Goal: Check status

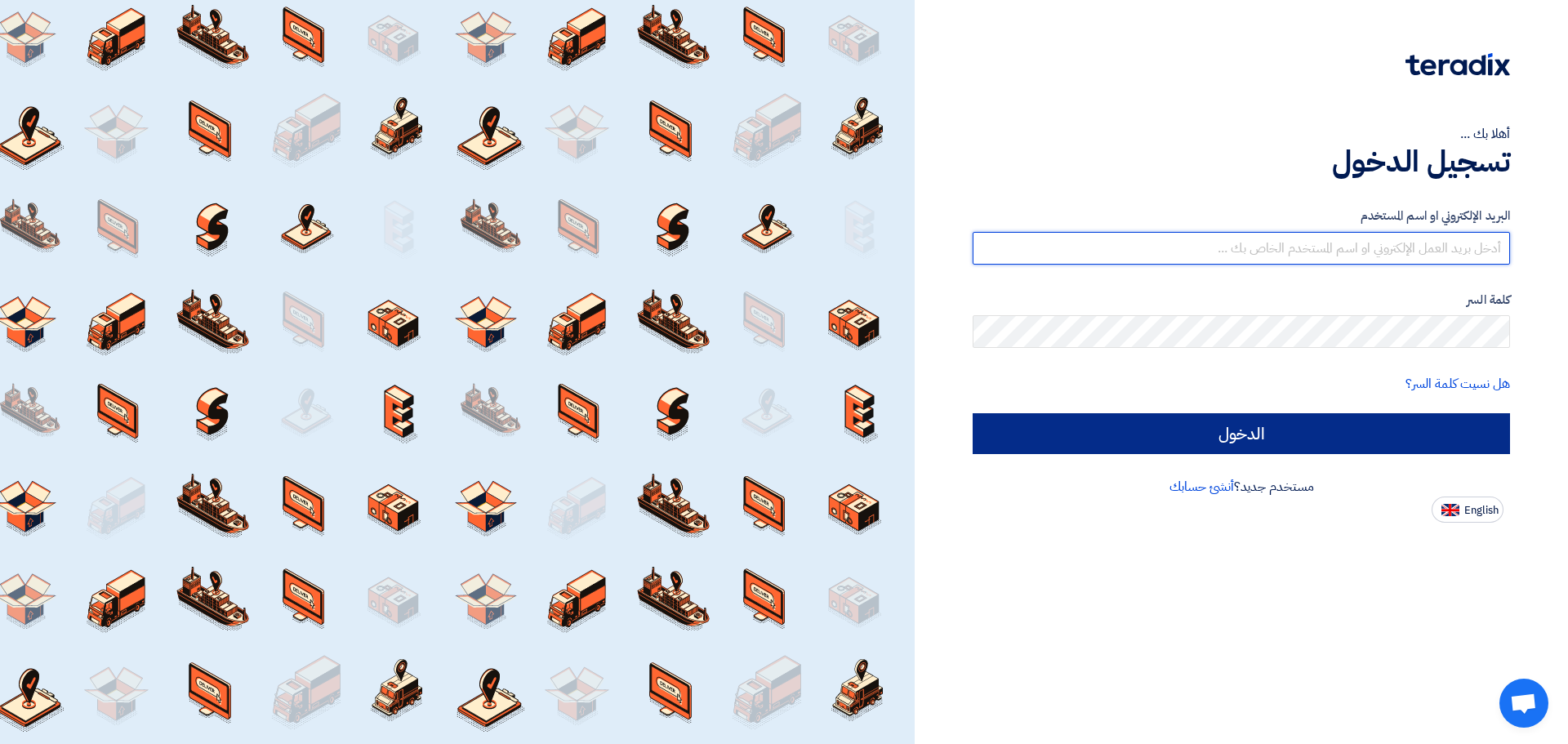
type input "[EMAIL_ADDRESS][DOMAIN_NAME]"
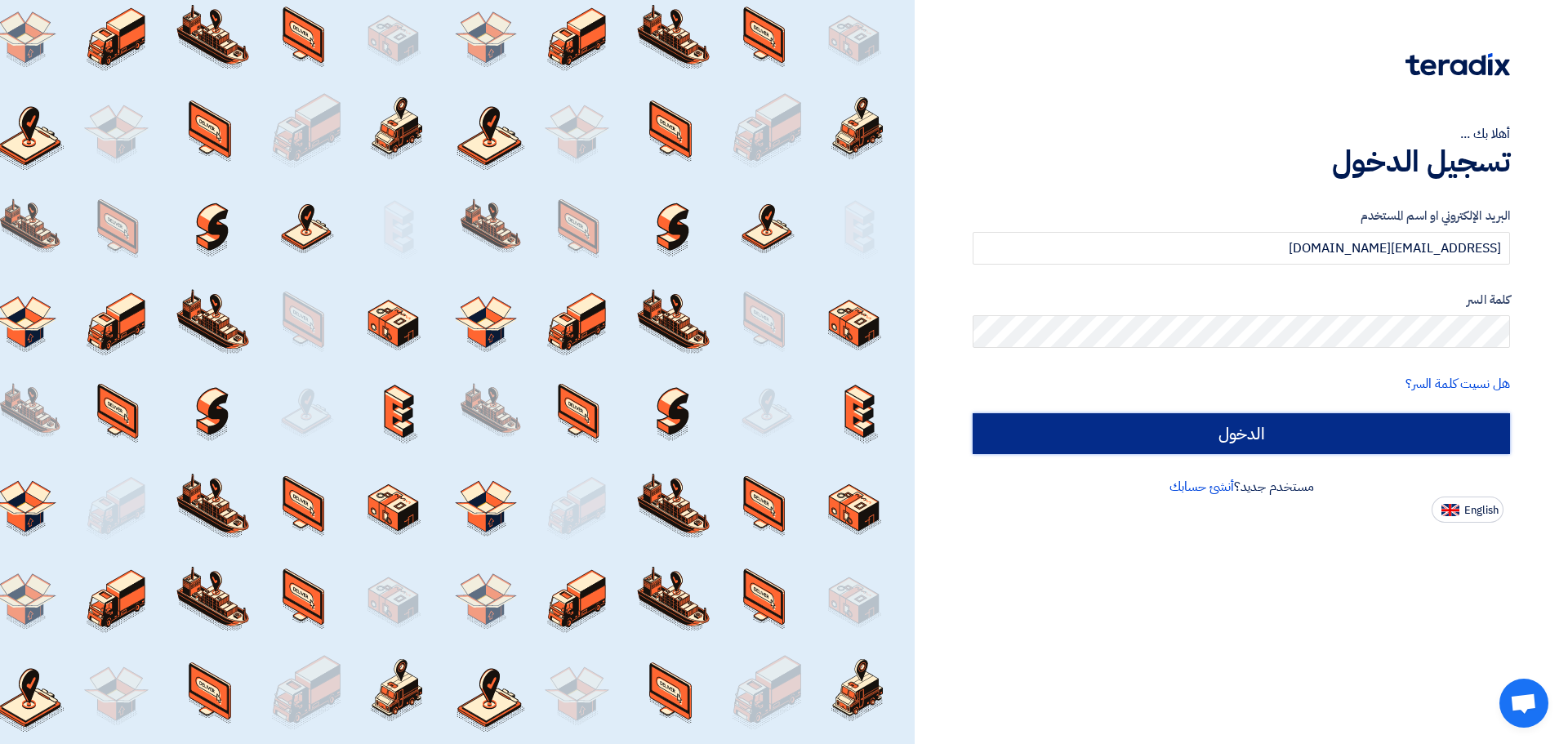
click at [1496, 431] on input "الدخول" at bounding box center [1241, 434] width 537 height 41
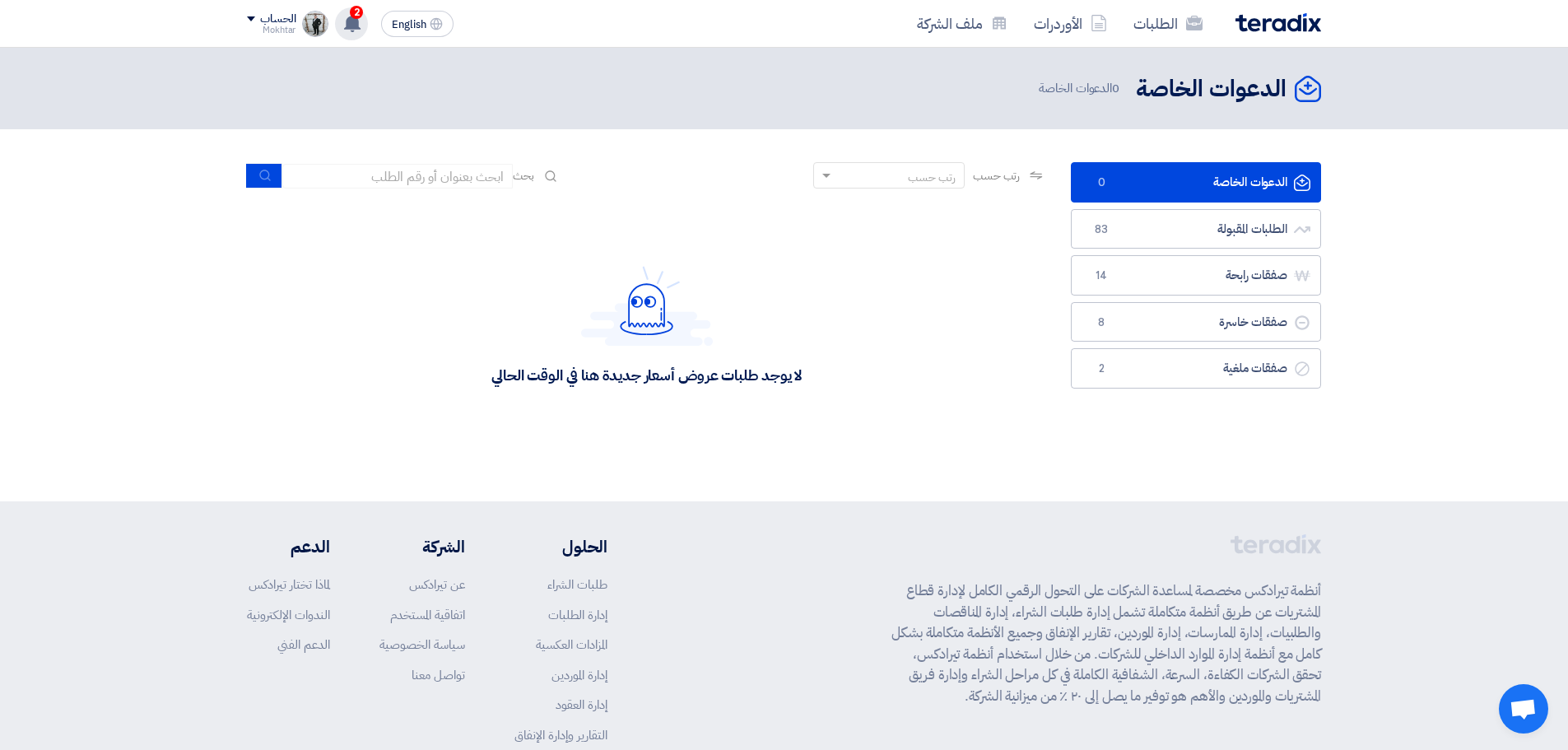
click at [350, 27] on use at bounding box center [352, 23] width 17 height 18
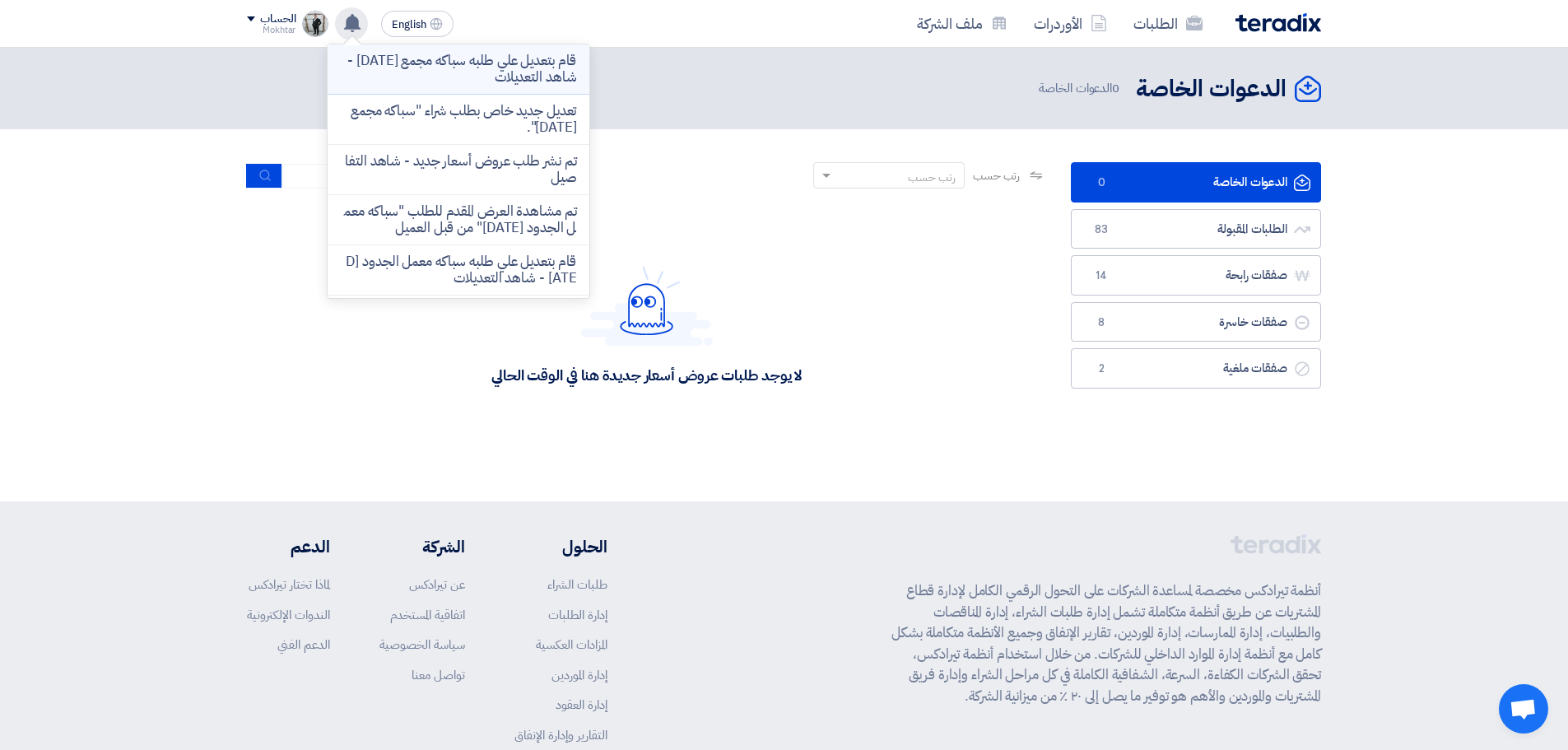
click at [413, 57] on p "قام بتعديل علي طلبه سباكه مجمع [DATE] - شاهد التعديلات" at bounding box center [458, 70] width 235 height 33
